Goal: Information Seeking & Learning: Learn about a topic

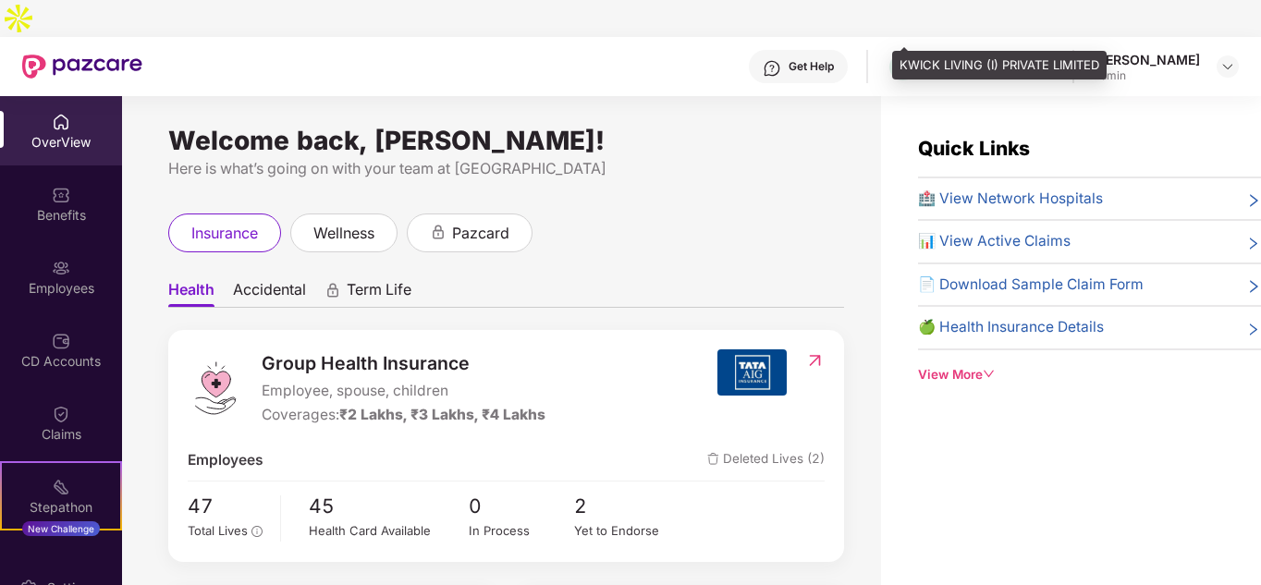
click at [986, 58] on div "KWICK LIVING (I) PRIVATE LIMITED" at bounding box center [988, 67] width 129 height 18
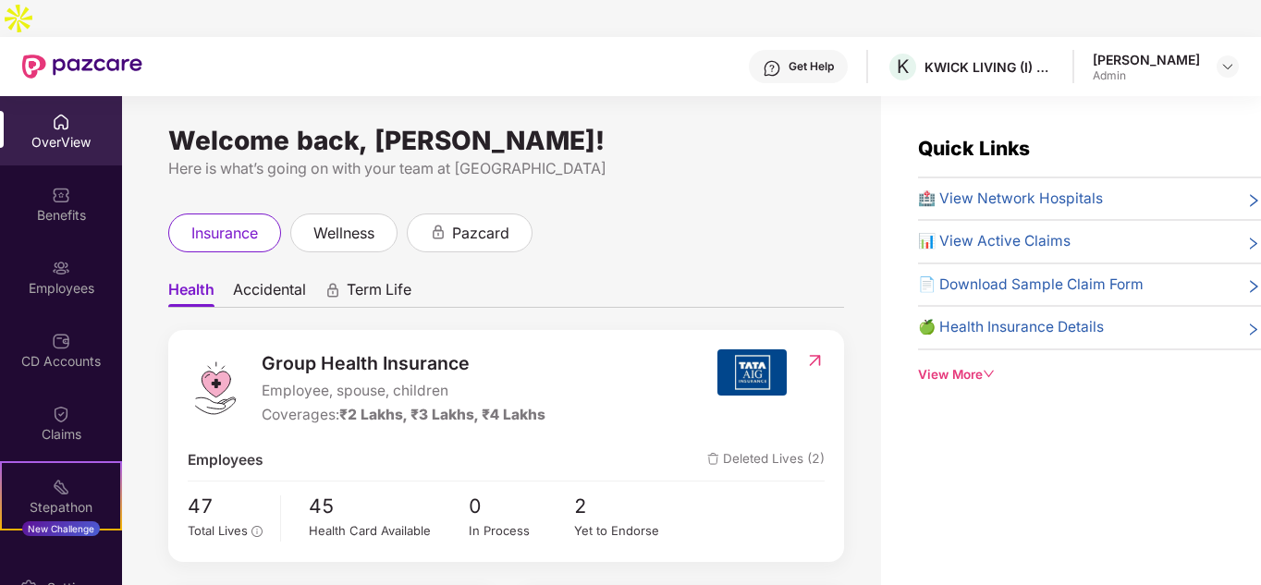
click at [1153, 51] on div "[PERSON_NAME]" at bounding box center [1146, 60] width 107 height 18
click at [1231, 59] on img at bounding box center [1227, 66] width 15 height 15
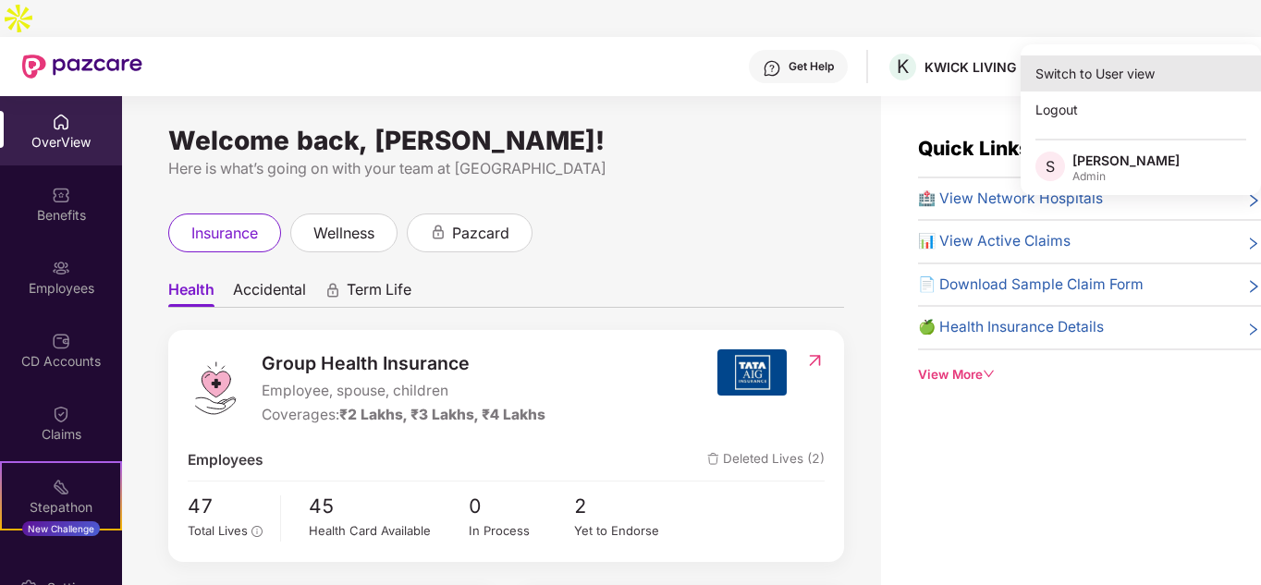
click at [1084, 67] on div "Switch to User view" at bounding box center [1141, 73] width 240 height 36
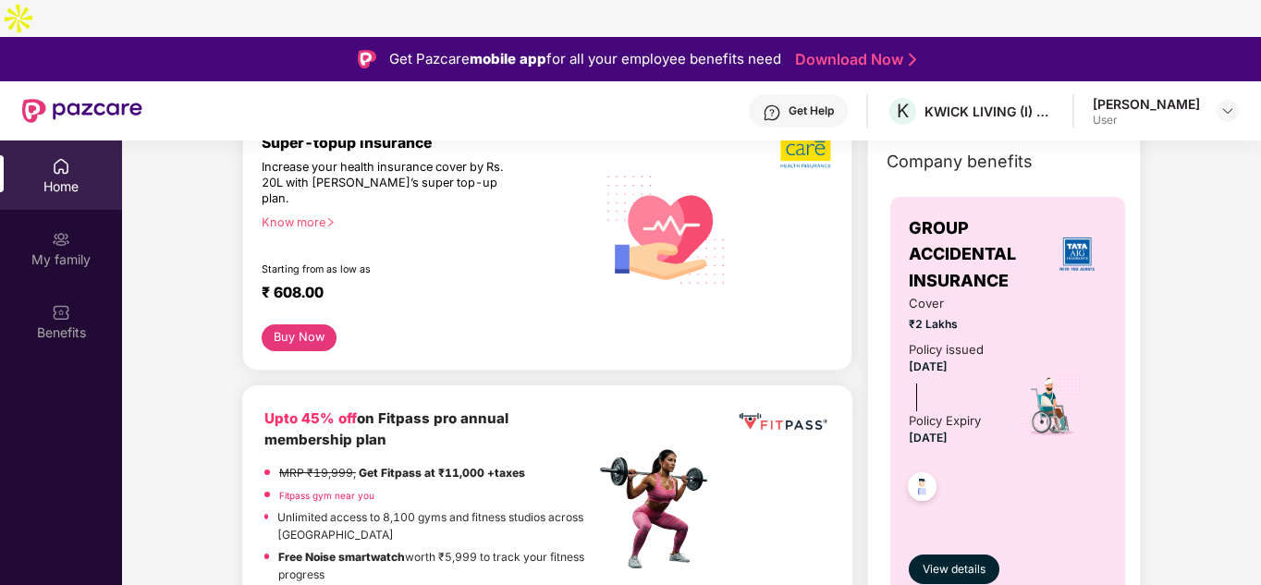
scroll to position [92, 0]
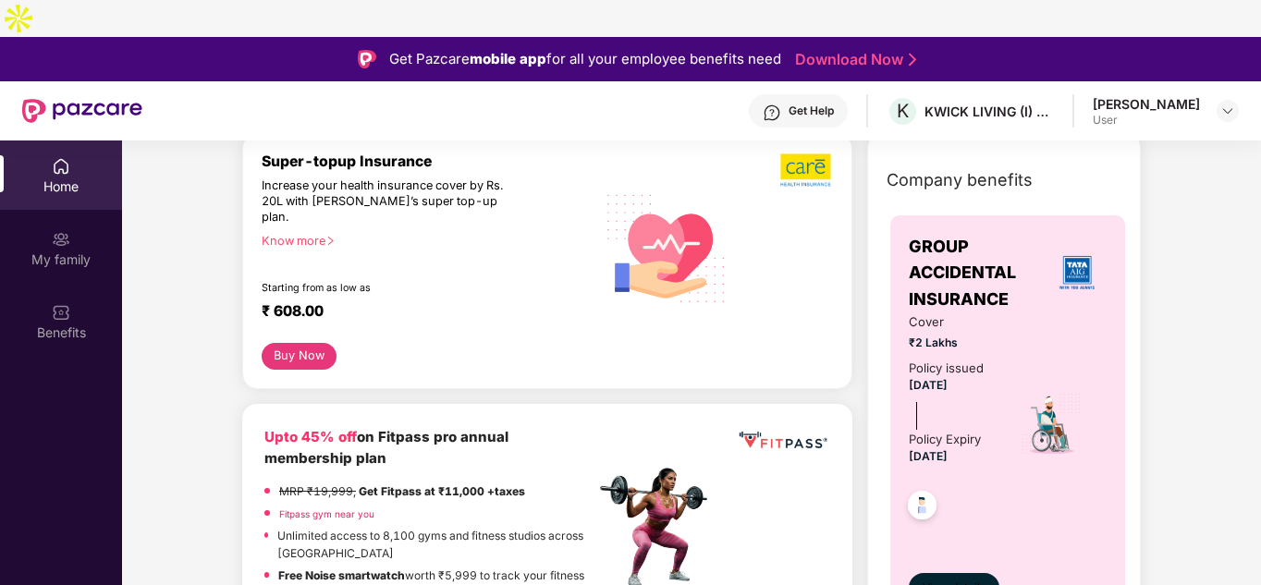
click at [949, 580] on span "View details" at bounding box center [954, 589] width 63 height 18
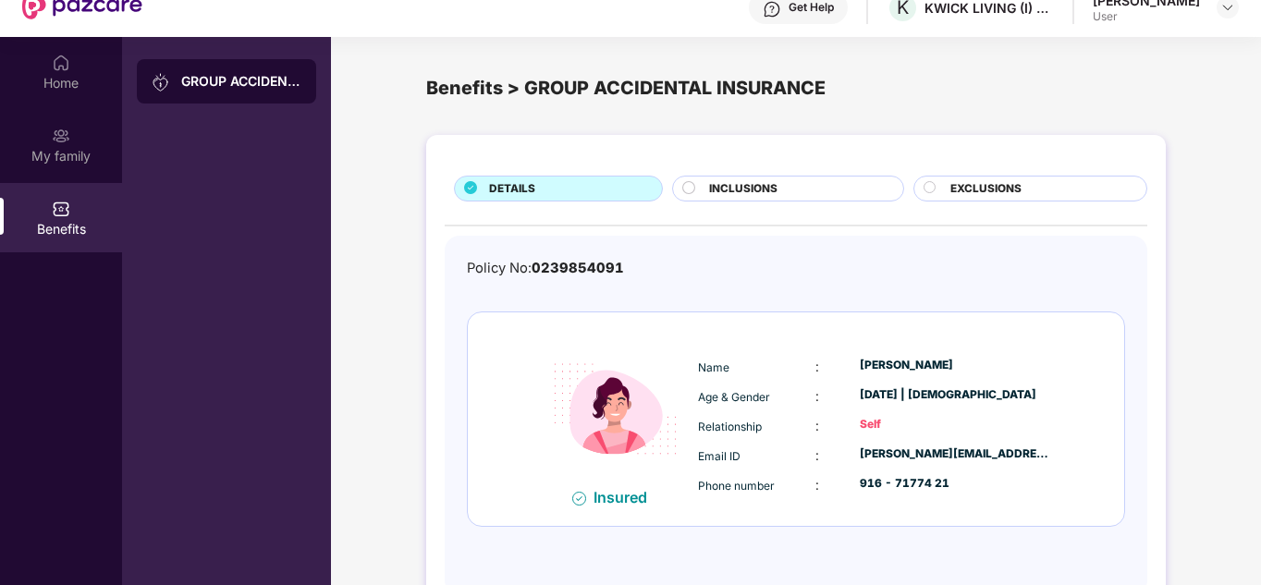
click at [742, 166] on div "DETAILS INCLUSIONS EXCLUSIONS Policy No: 0239854091 Insured Name : [PERSON_NAME…" at bounding box center [796, 374] width 740 height 479
click at [680, 176] on div "INCLUSIONS" at bounding box center [787, 189] width 231 height 26
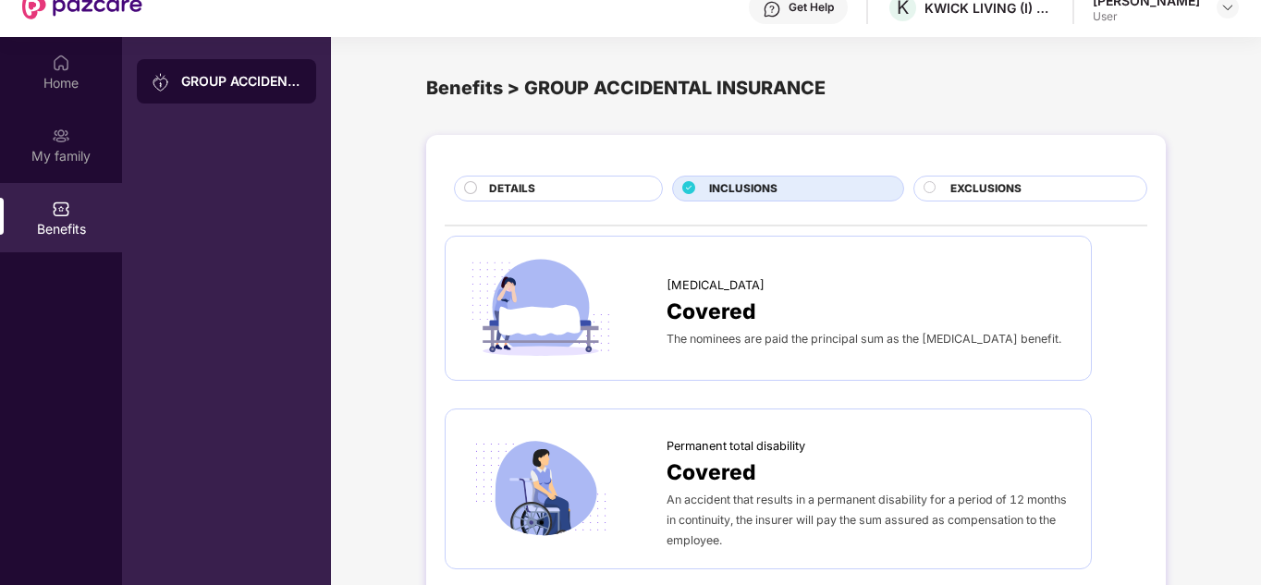
click at [957, 180] on span "EXCLUSIONS" at bounding box center [985, 189] width 71 height 18
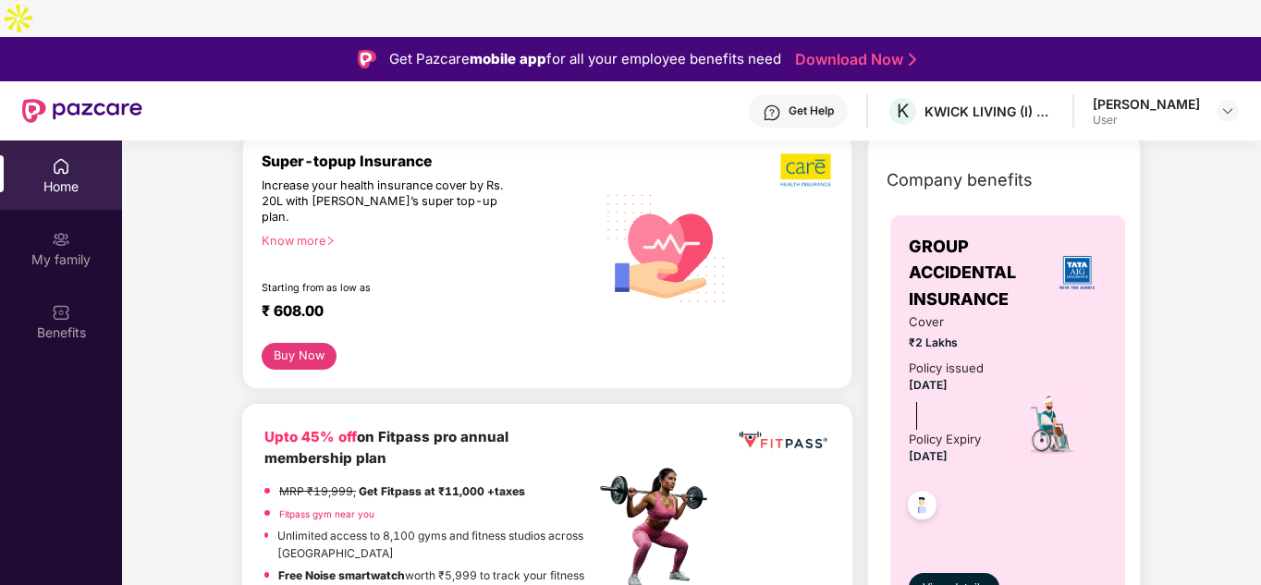
scroll to position [185, 0]
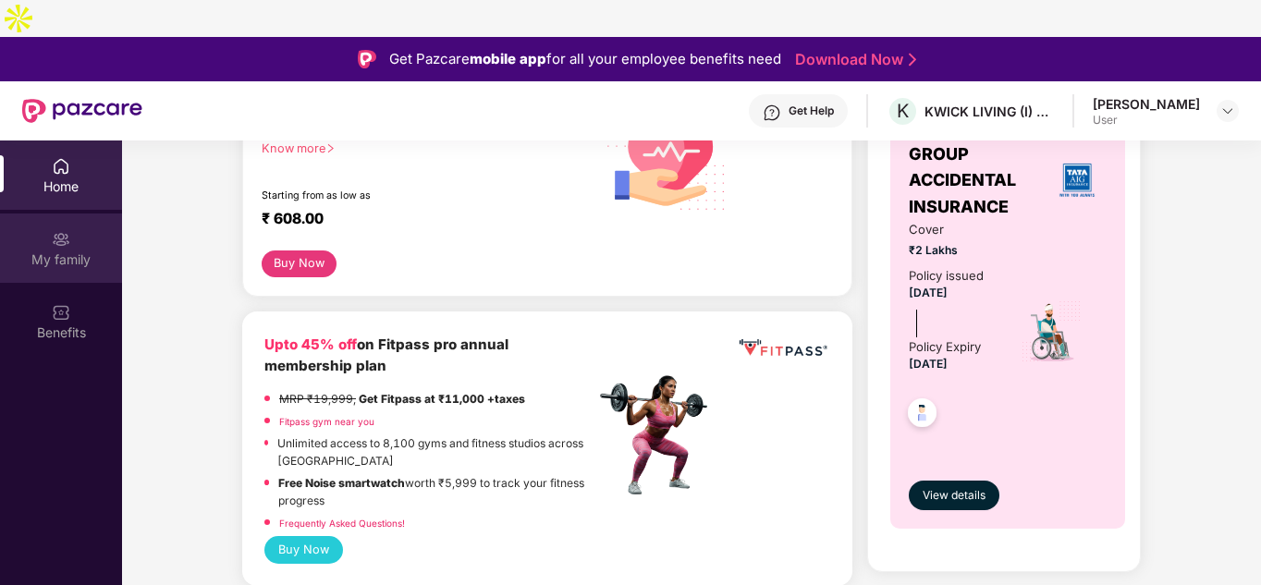
click at [9, 251] on div "My family" at bounding box center [61, 260] width 122 height 18
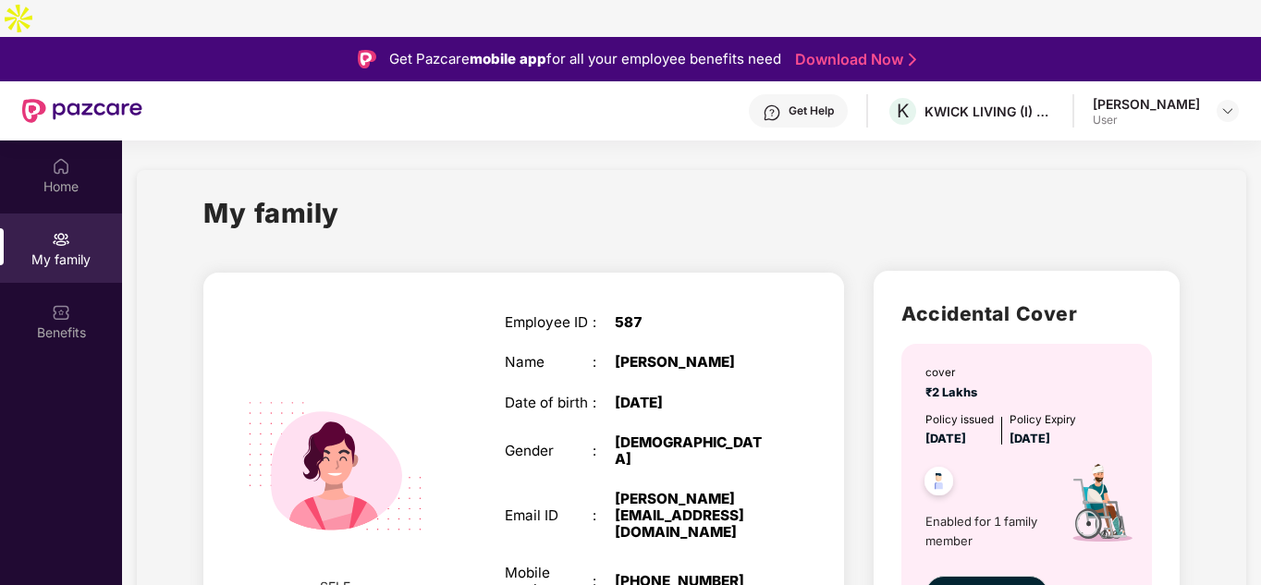
scroll to position [47, 0]
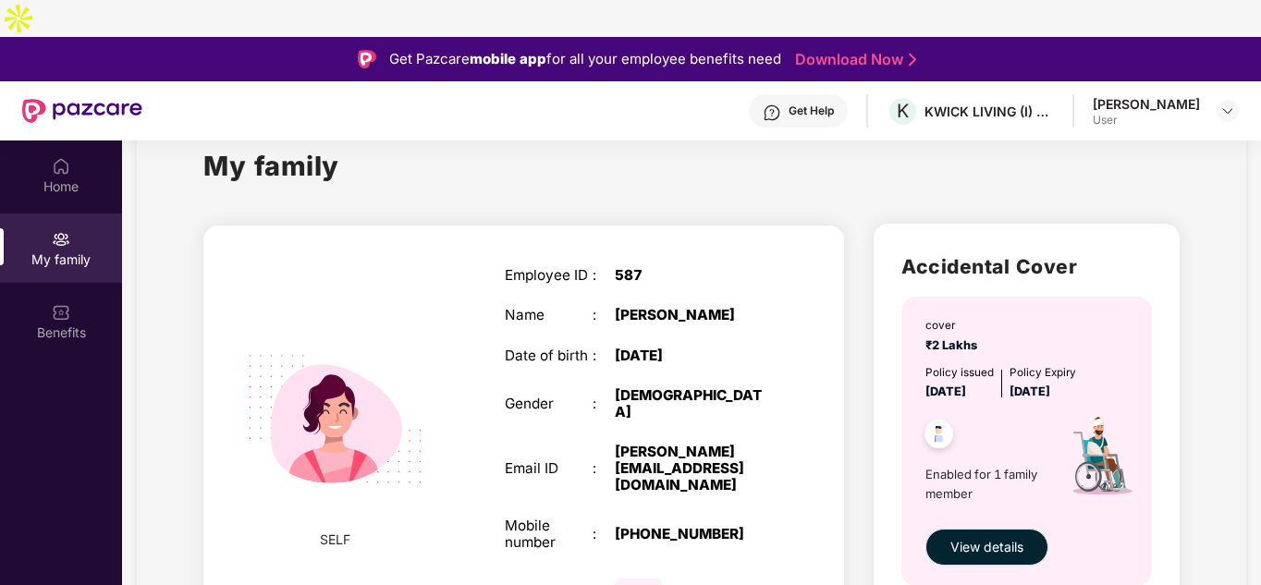
click at [966, 529] on button "View details" at bounding box center [986, 547] width 123 height 37
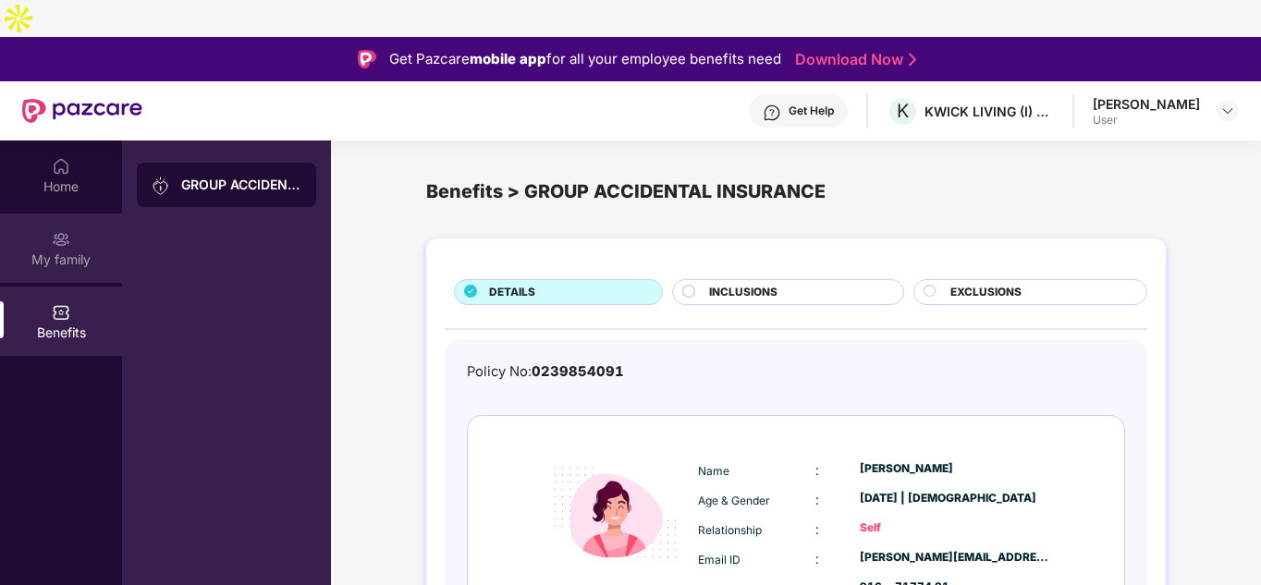
click at [46, 235] on div "My family" at bounding box center [61, 248] width 122 height 69
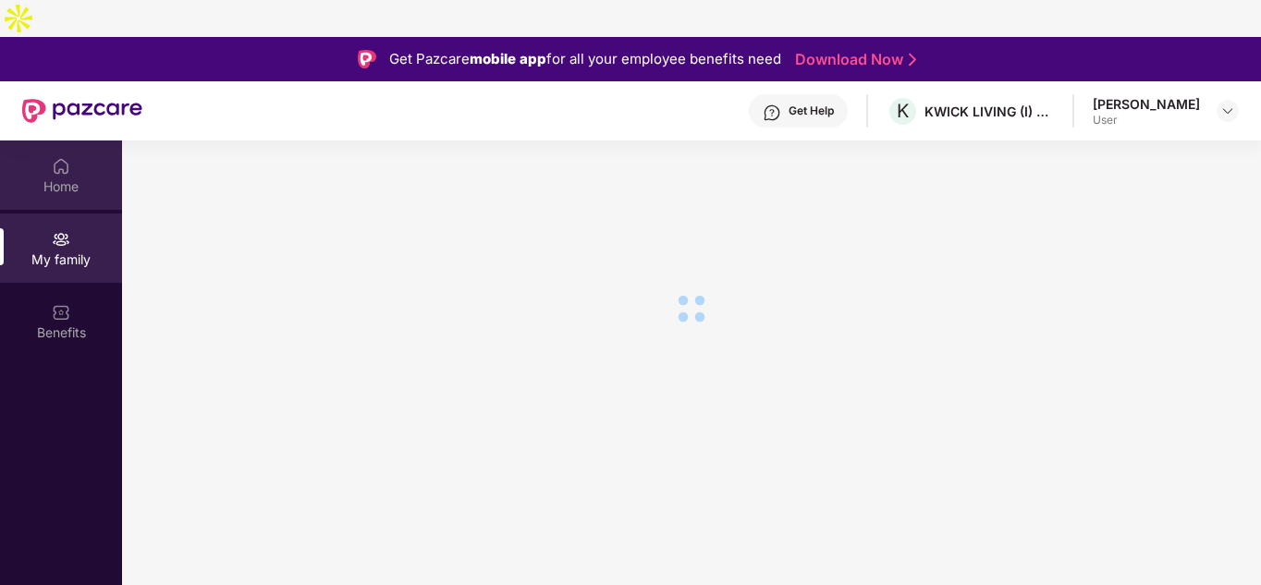
click at [54, 178] on div "Home" at bounding box center [61, 187] width 122 height 18
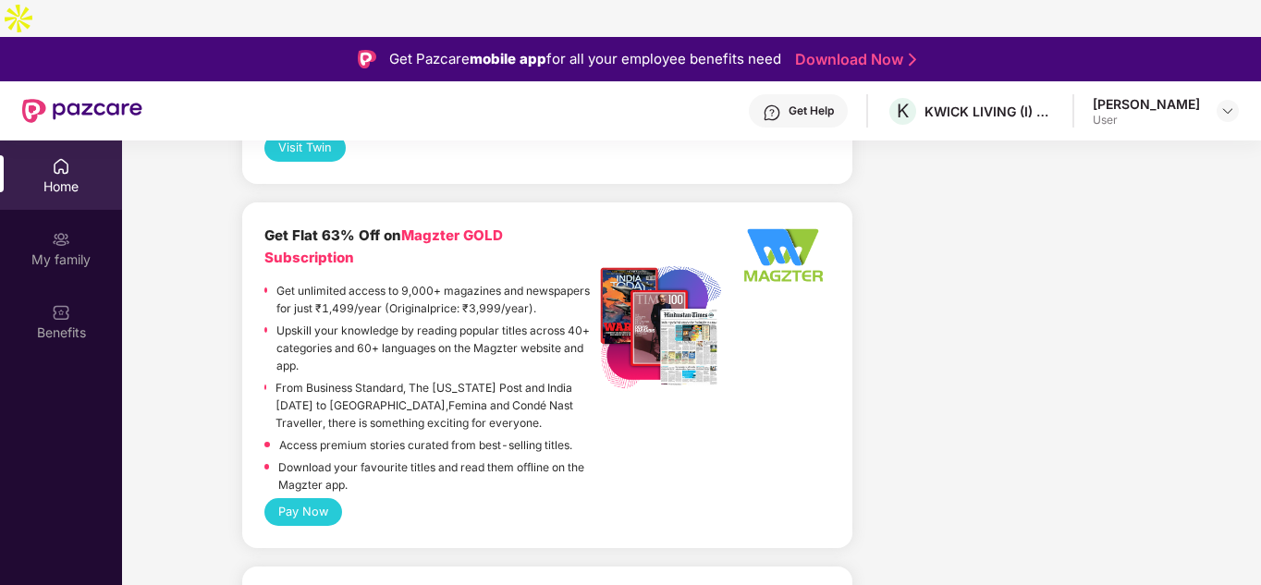
scroll to position [3985, 0]
